Goal: Task Accomplishment & Management: Complete application form

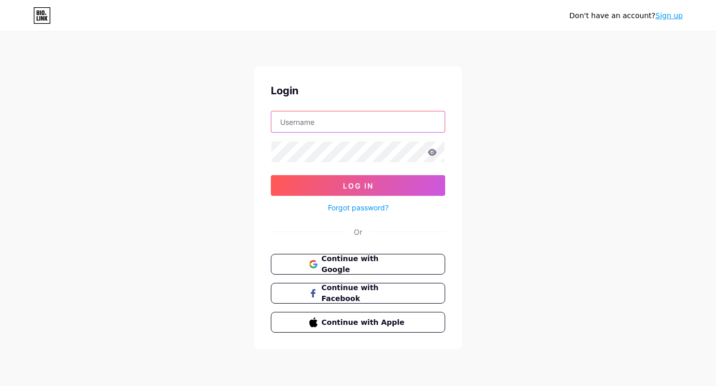
click at [319, 122] on input "text" at bounding box center [357, 121] width 173 height 21
type input "[EMAIL_ADDRESS][DOMAIN_NAME]"
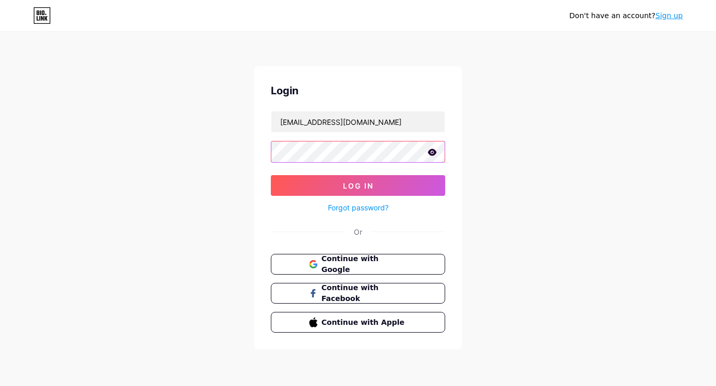
click at [271, 175] on button "Log In" at bounding box center [358, 185] width 174 height 21
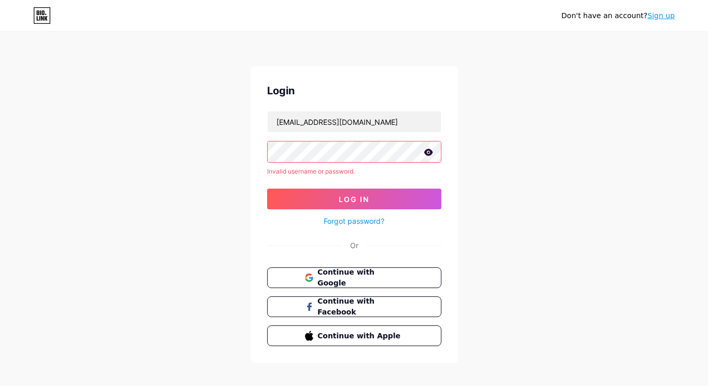
click at [382, 223] on link "Forgot password?" at bounding box center [354, 221] width 61 height 11
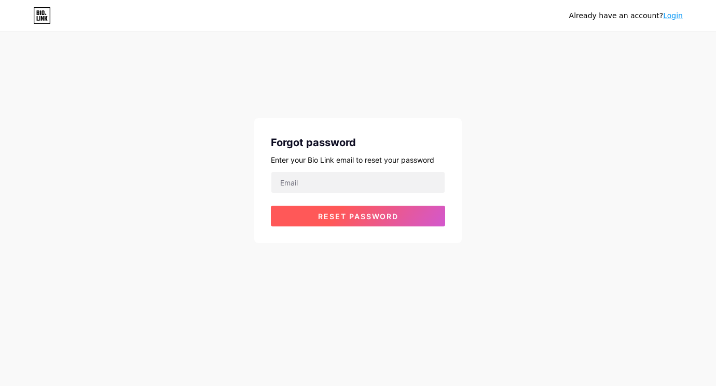
click at [385, 215] on span "Reset password" at bounding box center [358, 216] width 80 height 9
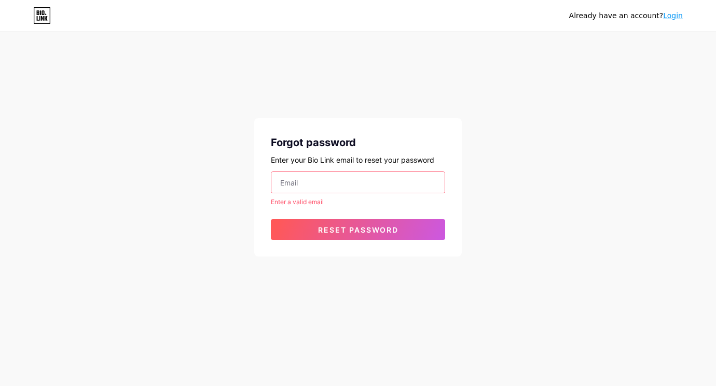
click at [310, 187] on input "email" at bounding box center [357, 182] width 173 height 21
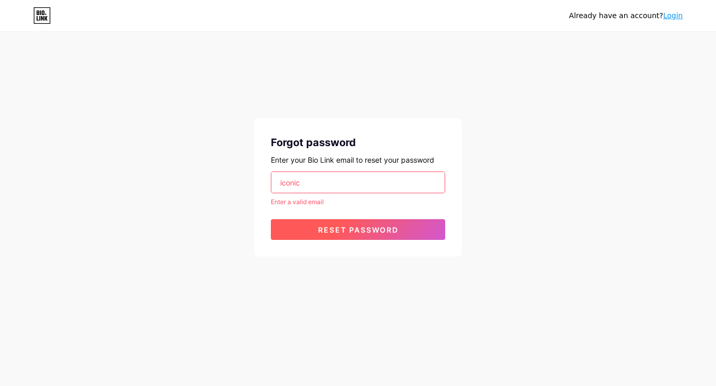
click at [375, 228] on span "Reset password" at bounding box center [358, 230] width 80 height 9
click at [368, 229] on span "Reset password" at bounding box center [358, 230] width 80 height 9
click at [358, 227] on span "Reset password" at bounding box center [358, 230] width 80 height 9
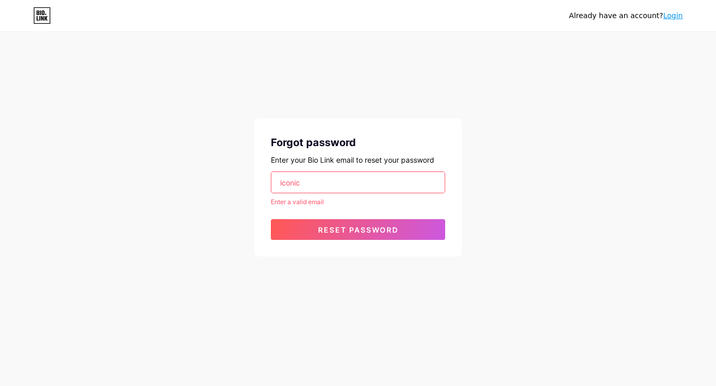
click at [316, 183] on input "iconic" at bounding box center [357, 182] width 173 height 21
drag, startPoint x: 300, startPoint y: 180, endPoint x: 253, endPoint y: 181, distance: 46.7
click at [253, 181] on div "Already have an account? Login Forgot password Enter your Bio Link email to res…" at bounding box center [358, 145] width 716 height 290
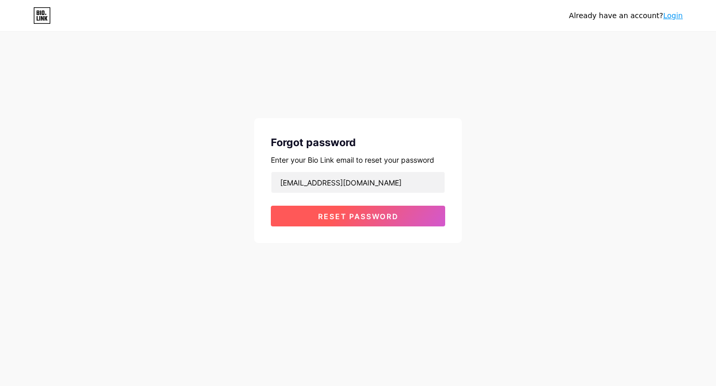
click at [371, 217] on span "Reset password" at bounding box center [358, 216] width 80 height 9
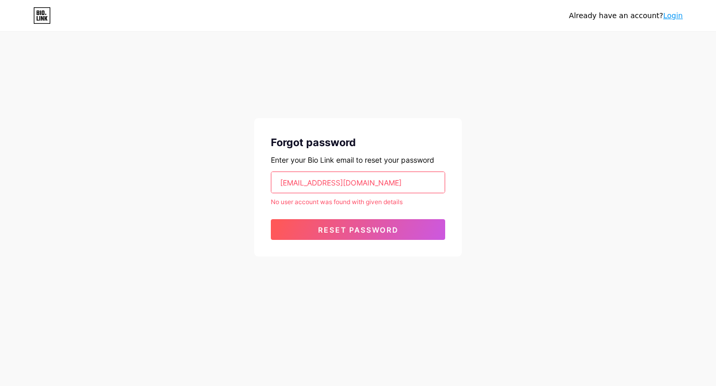
drag, startPoint x: 383, startPoint y: 178, endPoint x: 238, endPoint y: 177, distance: 144.7
click at [238, 177] on div "Already have an account? Login Forgot password Enter your Bio Link email to res…" at bounding box center [358, 145] width 716 height 290
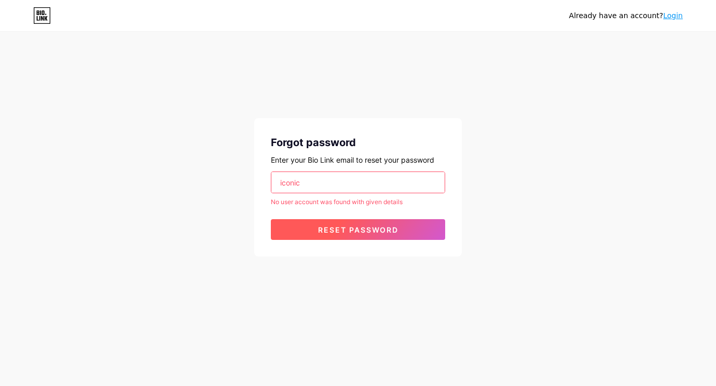
click at [367, 226] on span "Reset password" at bounding box center [358, 230] width 80 height 9
click at [366, 231] on span "Reset password" at bounding box center [358, 230] width 80 height 9
click at [360, 225] on button "Reset password" at bounding box center [358, 229] width 174 height 21
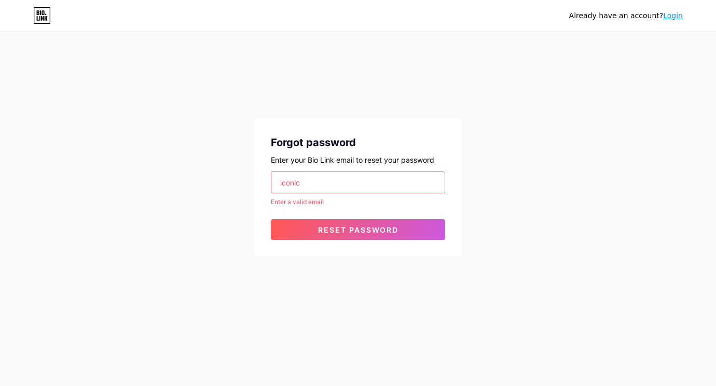
click at [342, 177] on input "iconic" at bounding box center [357, 182] width 173 height 21
click at [333, 177] on input "iconic" at bounding box center [357, 182] width 173 height 21
click at [310, 183] on input "iconic" at bounding box center [357, 182] width 173 height 21
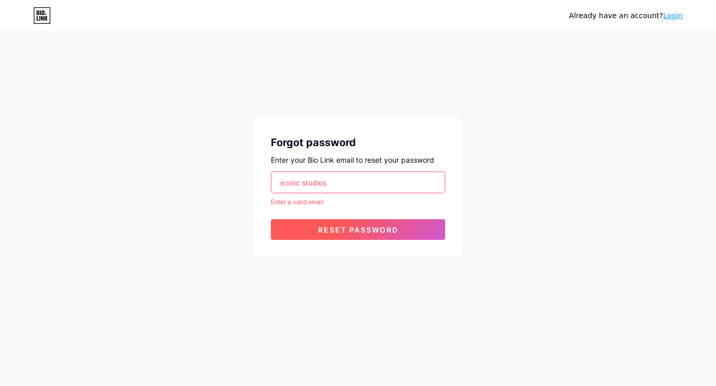
type input "iconic studios"
click at [352, 227] on span "Reset password" at bounding box center [358, 230] width 80 height 9
click at [355, 229] on span "Reset password" at bounding box center [358, 230] width 80 height 9
click at [356, 229] on span "Reset password" at bounding box center [358, 230] width 80 height 9
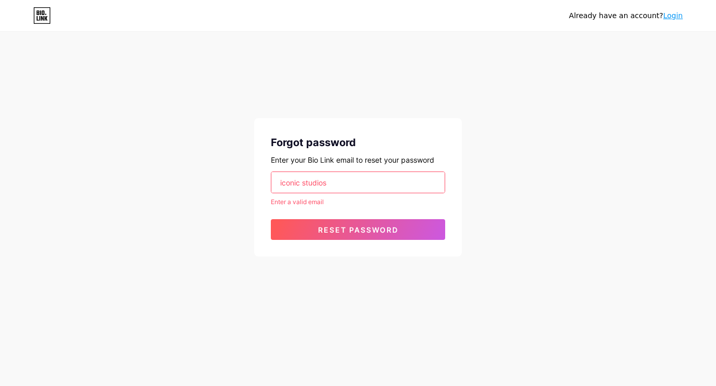
drag, startPoint x: 352, startPoint y: 184, endPoint x: 262, endPoint y: 171, distance: 90.6
click at [281, 178] on input "iconic studios" at bounding box center [357, 182] width 173 height 21
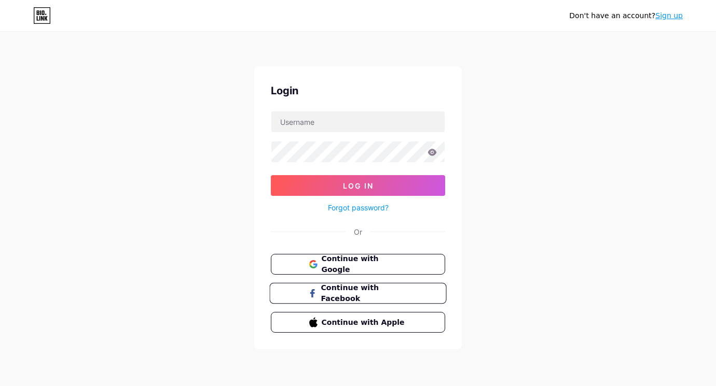
click at [365, 292] on span "Continue with Facebook" at bounding box center [363, 294] width 87 height 22
click at [367, 292] on span "Continue with Facebook" at bounding box center [363, 294] width 87 height 22
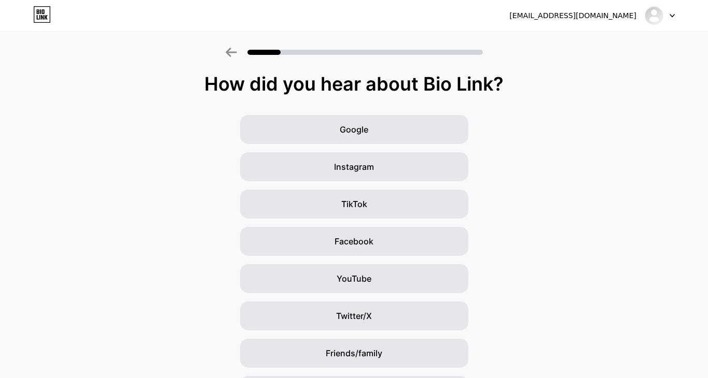
click at [318, 242] on div "Facebook" at bounding box center [354, 241] width 228 height 29
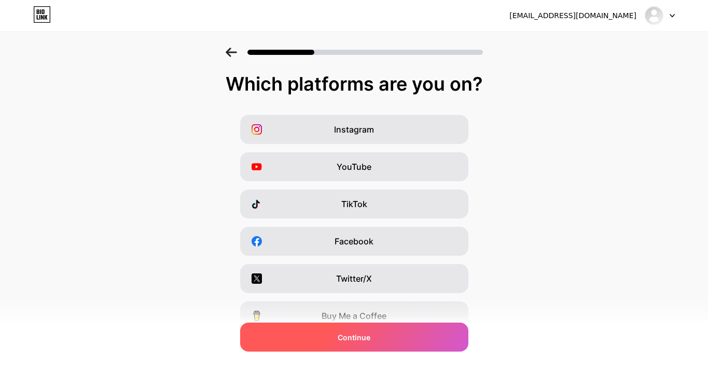
click at [380, 341] on div "Continue" at bounding box center [354, 337] width 228 height 29
click at [380, 340] on div "Continue" at bounding box center [354, 337] width 228 height 29
click at [386, 336] on div "Continue" at bounding box center [354, 337] width 228 height 29
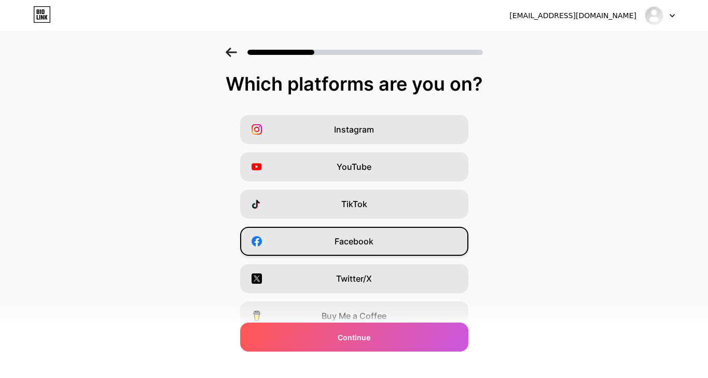
click at [346, 238] on span "Facebook" at bounding box center [353, 241] width 39 height 12
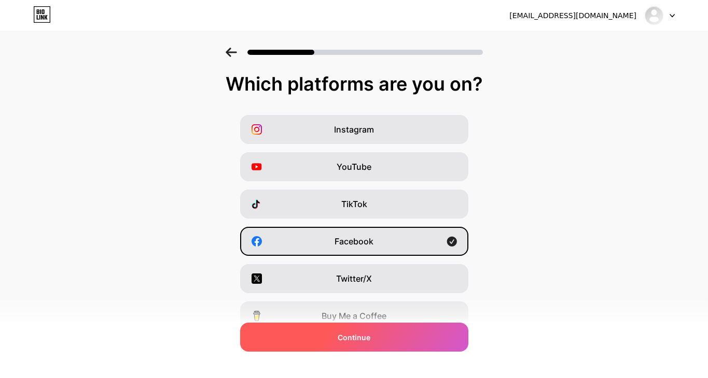
click at [385, 341] on div "Continue" at bounding box center [354, 337] width 228 height 29
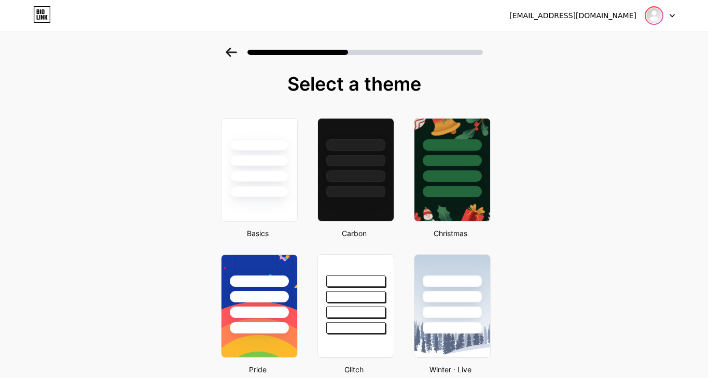
click at [657, 18] on img at bounding box center [654, 15] width 17 height 17
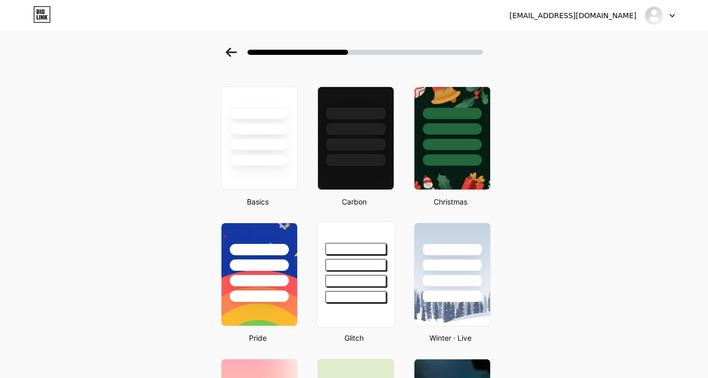
scroll to position [15, 0]
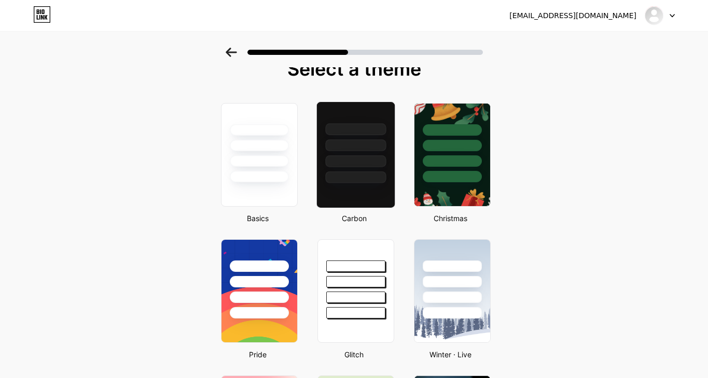
click at [371, 167] on div at bounding box center [355, 142] width 78 height 81
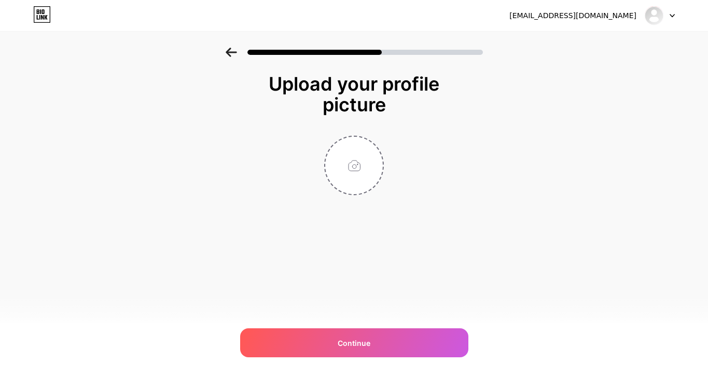
scroll to position [0, 0]
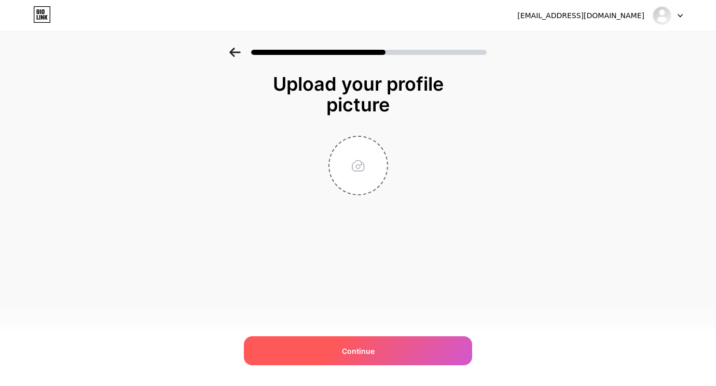
click at [376, 346] on div "Continue" at bounding box center [358, 350] width 228 height 29
click at [377, 350] on div "Continue" at bounding box center [358, 350] width 228 height 29
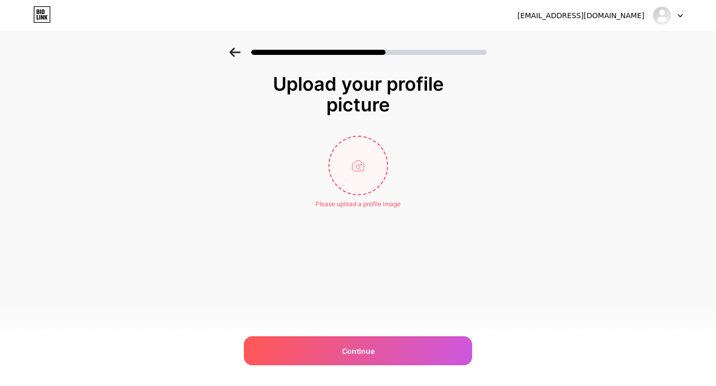
click at [370, 164] on input "file" at bounding box center [358, 166] width 58 height 58
type input "C:\fakepath\IMG_6678.jpeg"
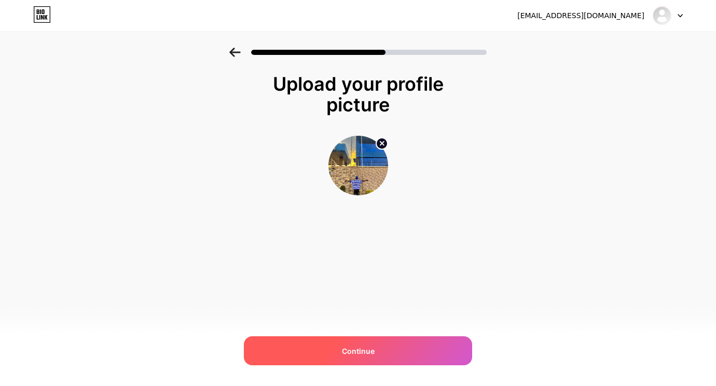
click at [412, 345] on div "Continue" at bounding box center [358, 350] width 228 height 29
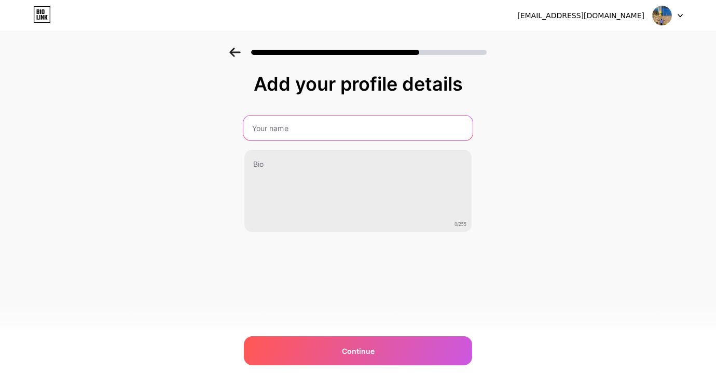
click at [321, 121] on input "text" at bounding box center [357, 128] width 229 height 25
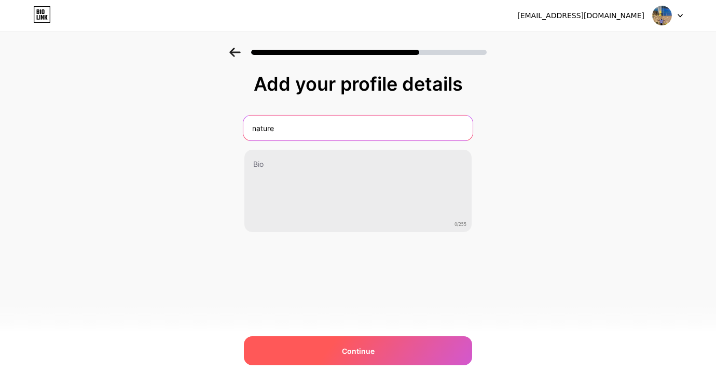
type input "nature"
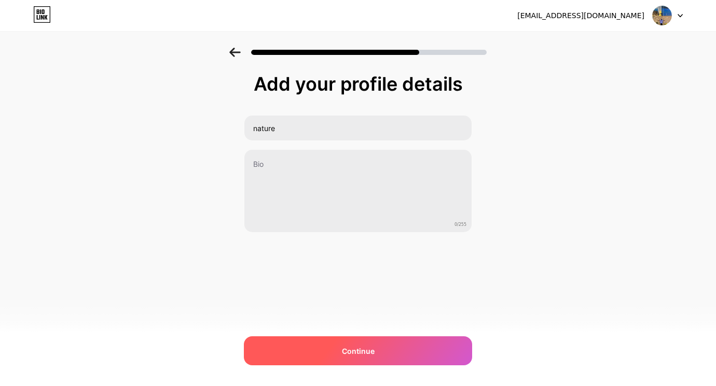
click at [383, 343] on div "Continue" at bounding box center [358, 350] width 228 height 29
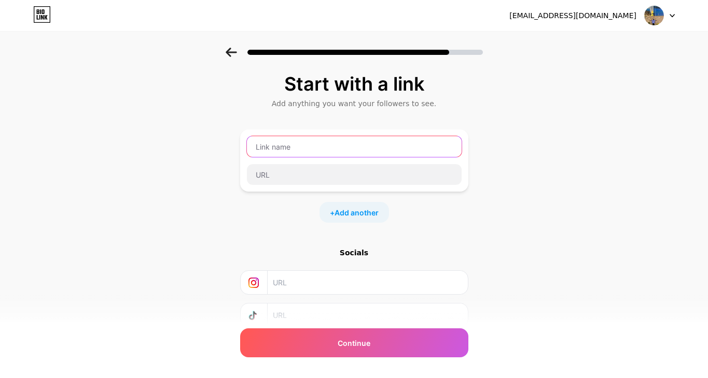
click at [300, 147] on input "text" at bounding box center [354, 146] width 215 height 21
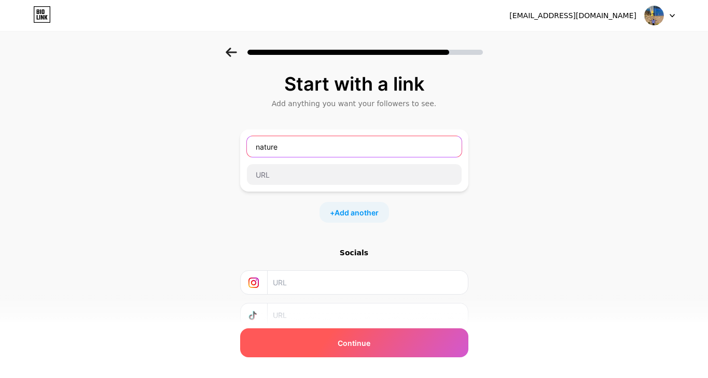
type input "nature"
click at [374, 345] on div "Continue" at bounding box center [354, 343] width 228 height 29
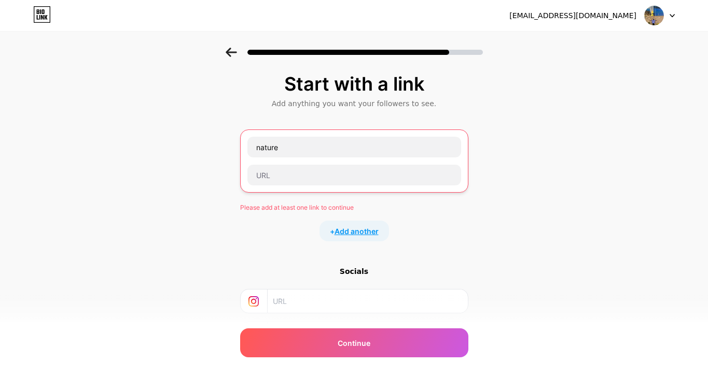
click at [365, 232] on span "Add another" at bounding box center [356, 231] width 44 height 11
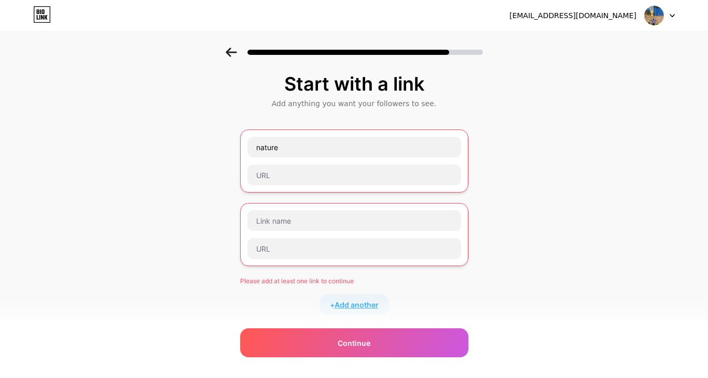
click at [357, 305] on span "Add another" at bounding box center [356, 305] width 44 height 11
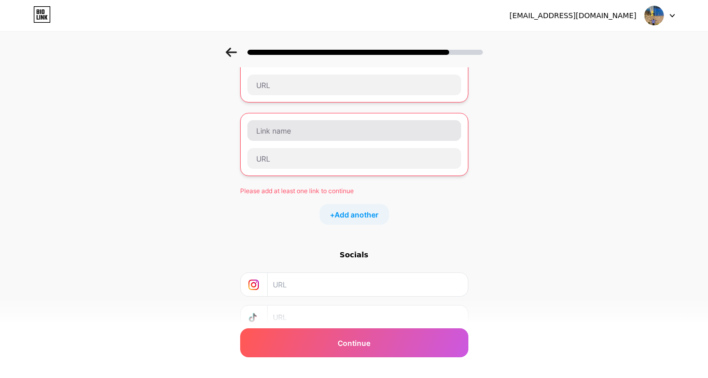
scroll to position [241, 0]
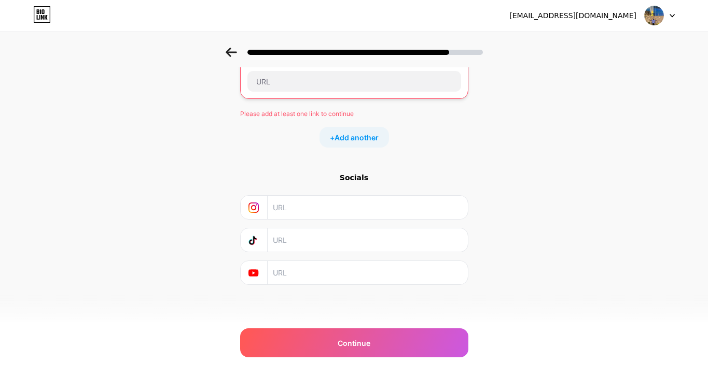
click at [308, 208] on input "text" at bounding box center [367, 207] width 188 height 23
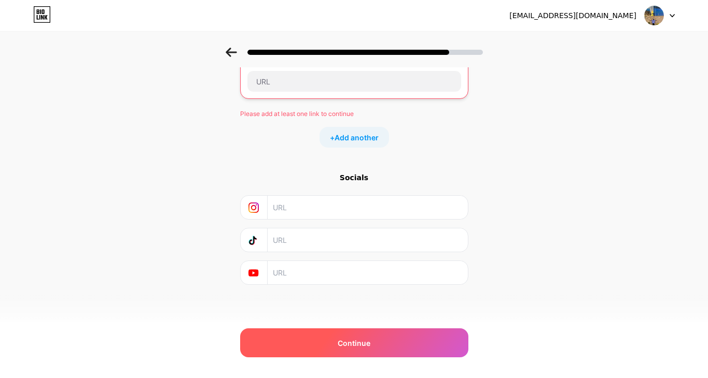
click at [353, 340] on span "Continue" at bounding box center [354, 343] width 33 height 11
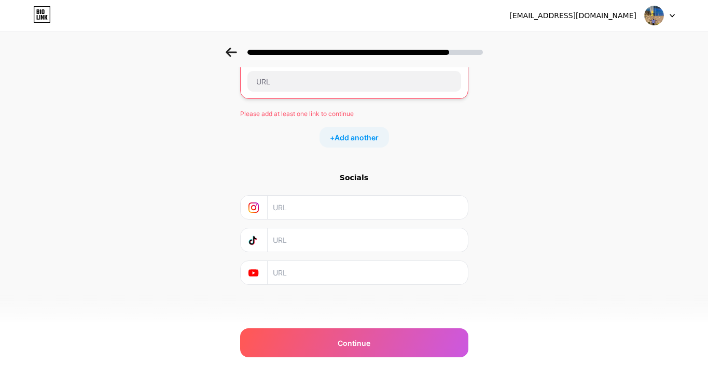
click at [313, 211] on input "text" at bounding box center [367, 207] width 188 height 23
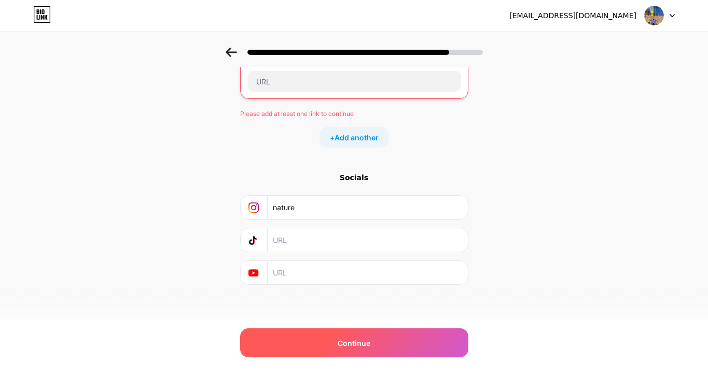
type input "nature"
click at [386, 334] on div "Continue" at bounding box center [354, 343] width 228 height 29
click at [388, 340] on div "Continue" at bounding box center [354, 343] width 228 height 29
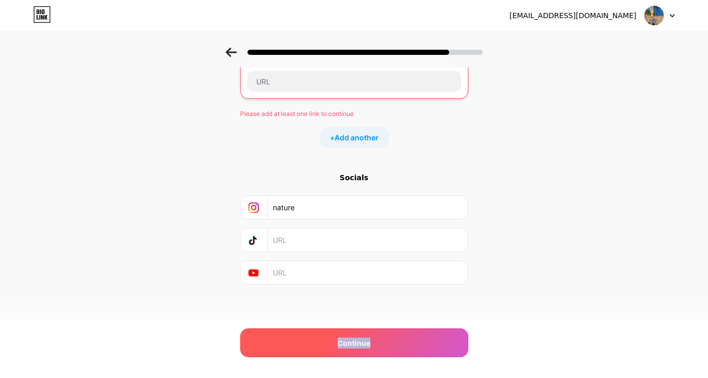
click at [444, 333] on div "Continue" at bounding box center [354, 343] width 228 height 29
click at [393, 335] on div "Continue" at bounding box center [354, 343] width 228 height 29
click at [392, 340] on div "Continue" at bounding box center [354, 343] width 228 height 29
click at [448, 332] on div "Continue" at bounding box center [354, 343] width 228 height 29
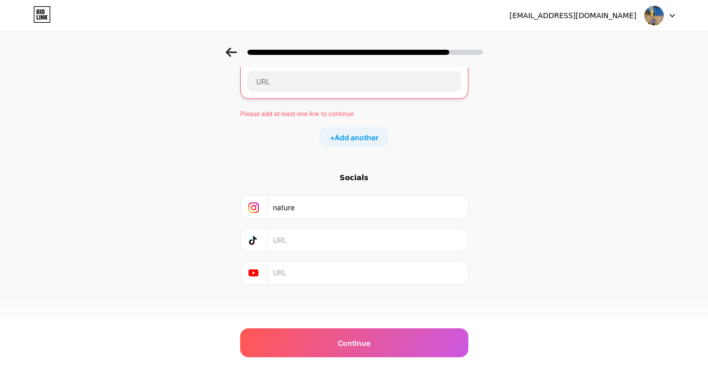
click at [366, 174] on div "Socials" at bounding box center [354, 178] width 228 height 10
drag, startPoint x: 302, startPoint y: 207, endPoint x: 253, endPoint y: 212, distance: 49.5
click at [253, 212] on div "nature" at bounding box center [354, 207] width 215 height 23
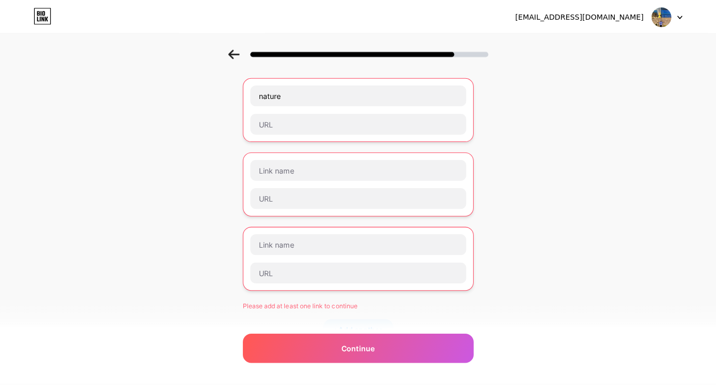
scroll to position [0, 0]
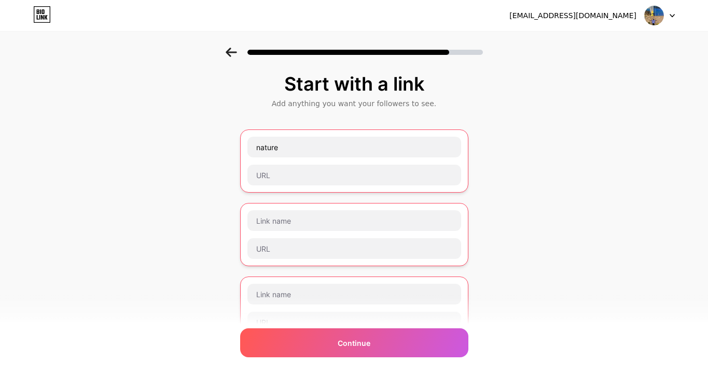
click at [233, 52] on icon at bounding box center [231, 52] width 11 height 9
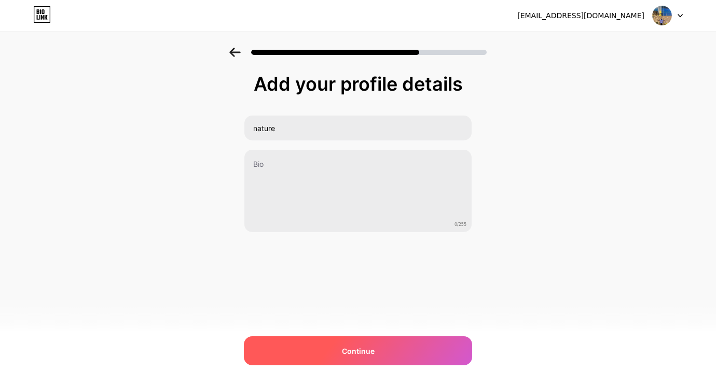
click at [345, 347] on span "Continue" at bounding box center [358, 351] width 33 height 11
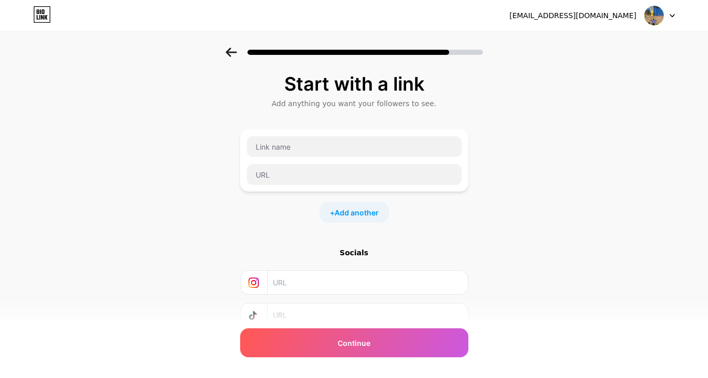
click at [254, 282] on icon at bounding box center [253, 283] width 10 height 10
click at [343, 143] on input "text" at bounding box center [354, 146] width 215 height 21
click at [322, 151] on input "text" at bounding box center [354, 146] width 215 height 21
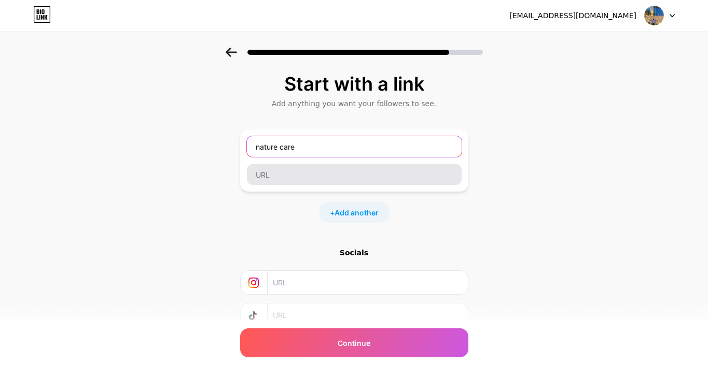
type input "nature care"
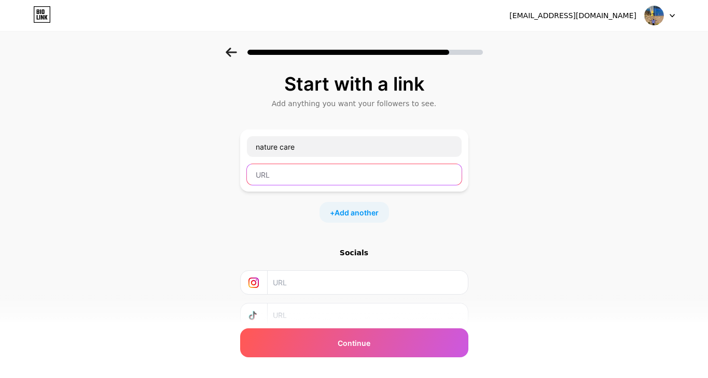
click at [295, 181] on input "text" at bounding box center [354, 174] width 215 height 21
type input "nature../ttk..ppt/..ntr"
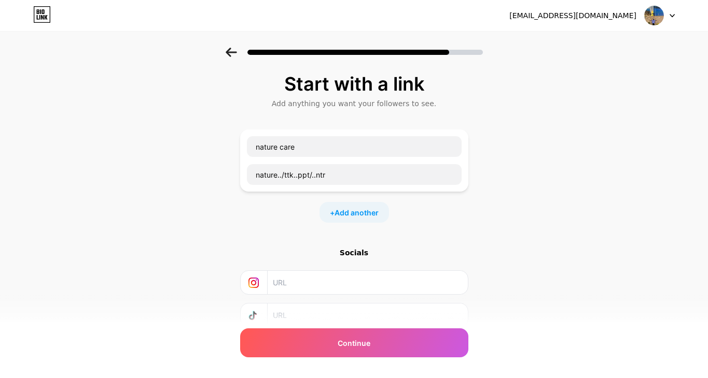
click at [317, 279] on input "text" at bounding box center [367, 282] width 188 height 23
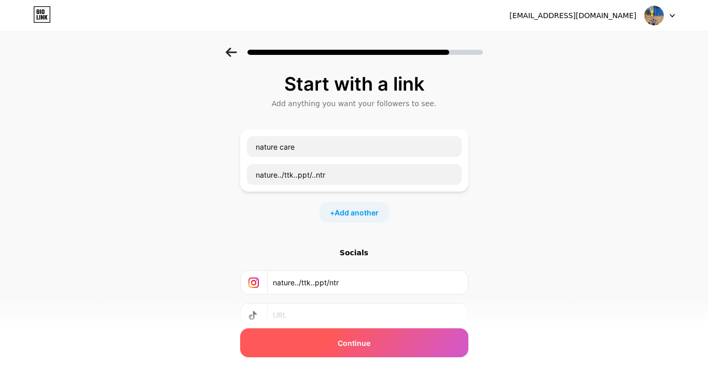
type input "nature../ttk..ppt/ntr"
click at [366, 350] on div "Continue" at bounding box center [354, 343] width 228 height 29
click at [367, 343] on span "Continue" at bounding box center [354, 343] width 33 height 11
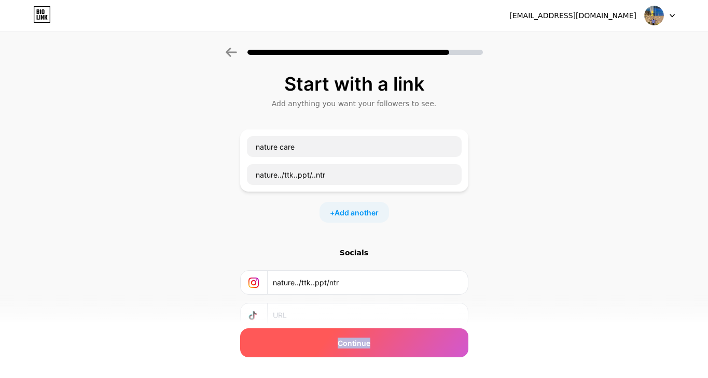
click at [367, 343] on span "Continue" at bounding box center [354, 343] width 33 height 11
click at [395, 345] on div "Continue" at bounding box center [354, 343] width 228 height 29
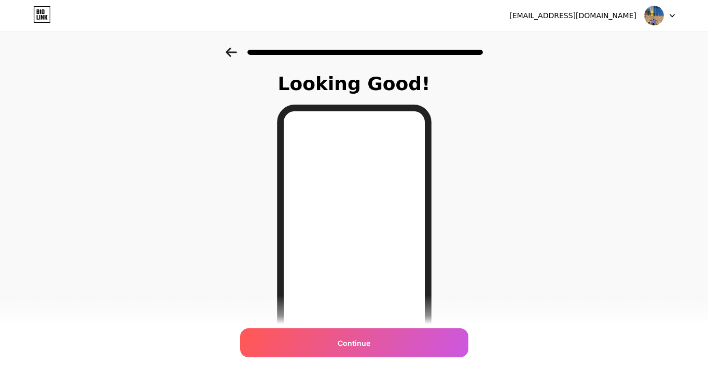
click at [395, 345] on div "Continue" at bounding box center [354, 343] width 228 height 29
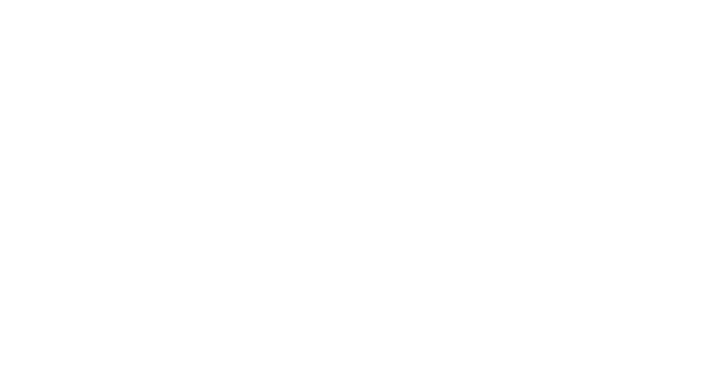
click at [485, 0] on html at bounding box center [358, 0] width 716 height 0
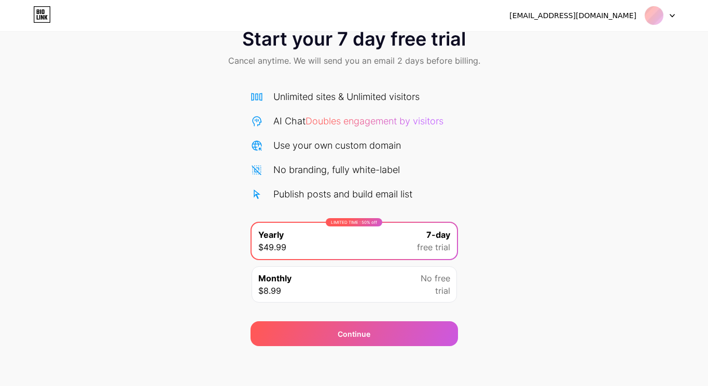
scroll to position [31, 0]
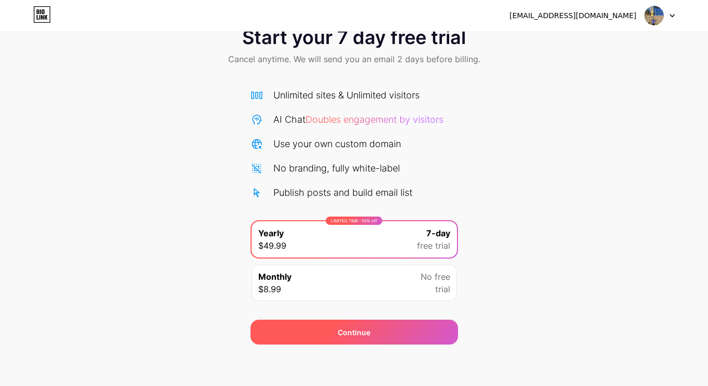
click at [339, 329] on div "Continue" at bounding box center [354, 332] width 33 height 11
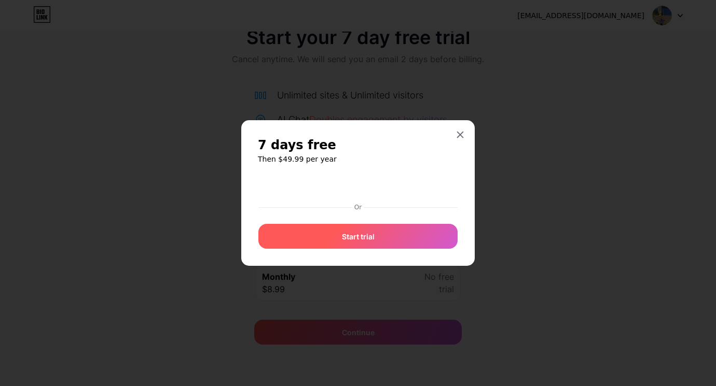
click at [380, 229] on div "Start trial" at bounding box center [357, 236] width 199 height 25
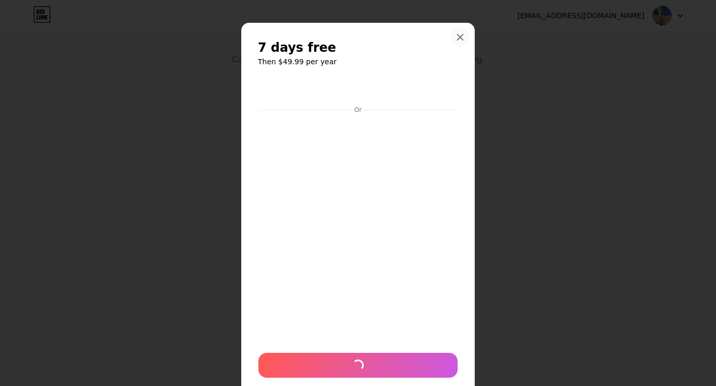
click at [459, 34] on icon at bounding box center [460, 37] width 8 height 8
